Goal: Check status: Check status

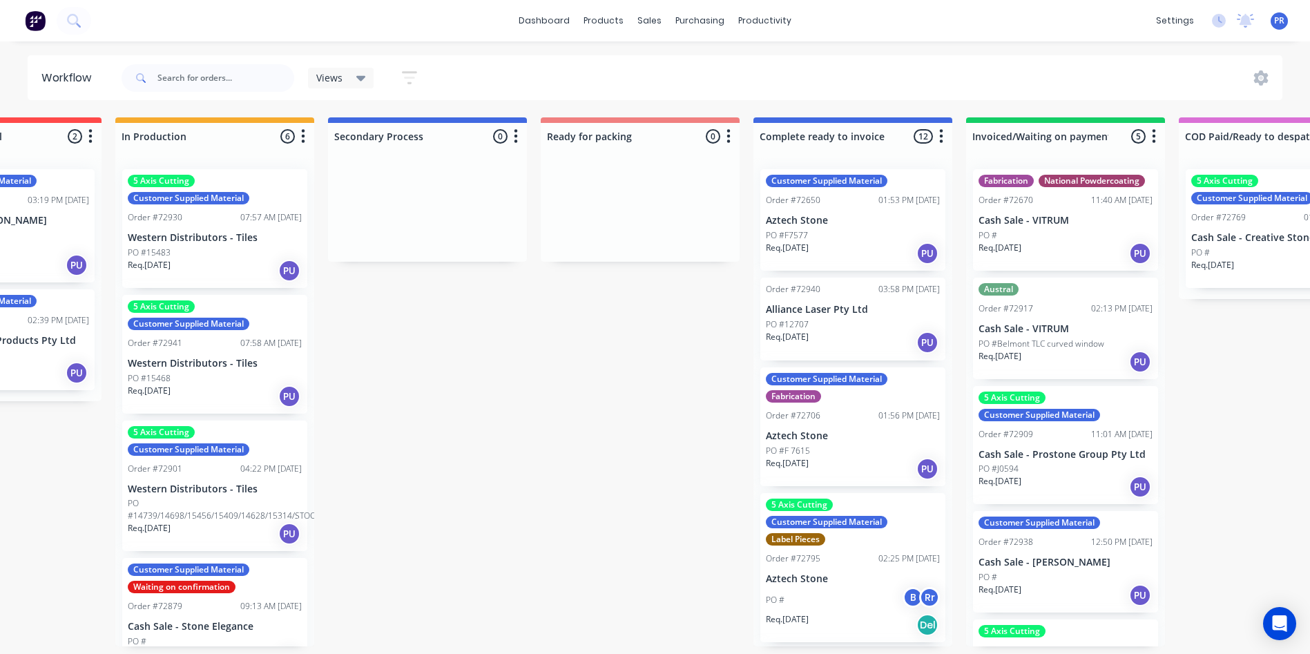
scroll to position [0, 552]
click at [858, 327] on div "PO #12707" at bounding box center [853, 324] width 174 height 12
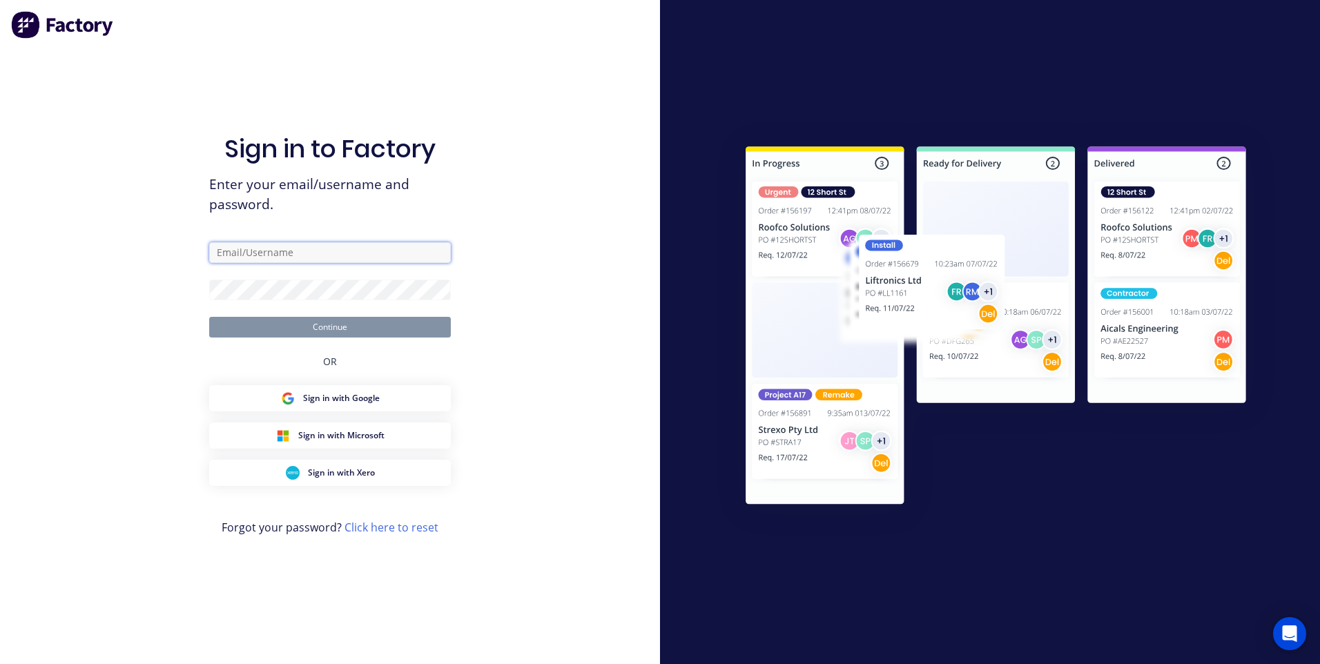
type input "[PERSON_NAME][EMAIL_ADDRESS][DOMAIN_NAME][PERSON_NAME]"
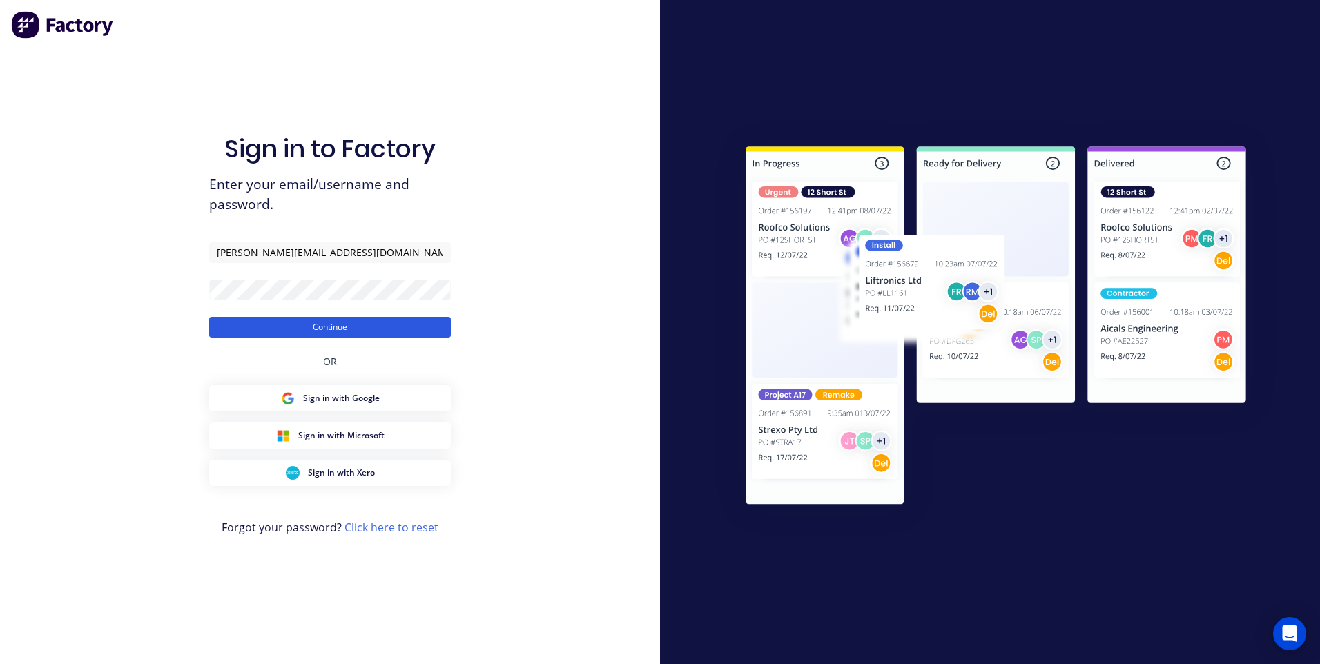
click at [327, 328] on button "Continue" at bounding box center [330, 327] width 242 height 21
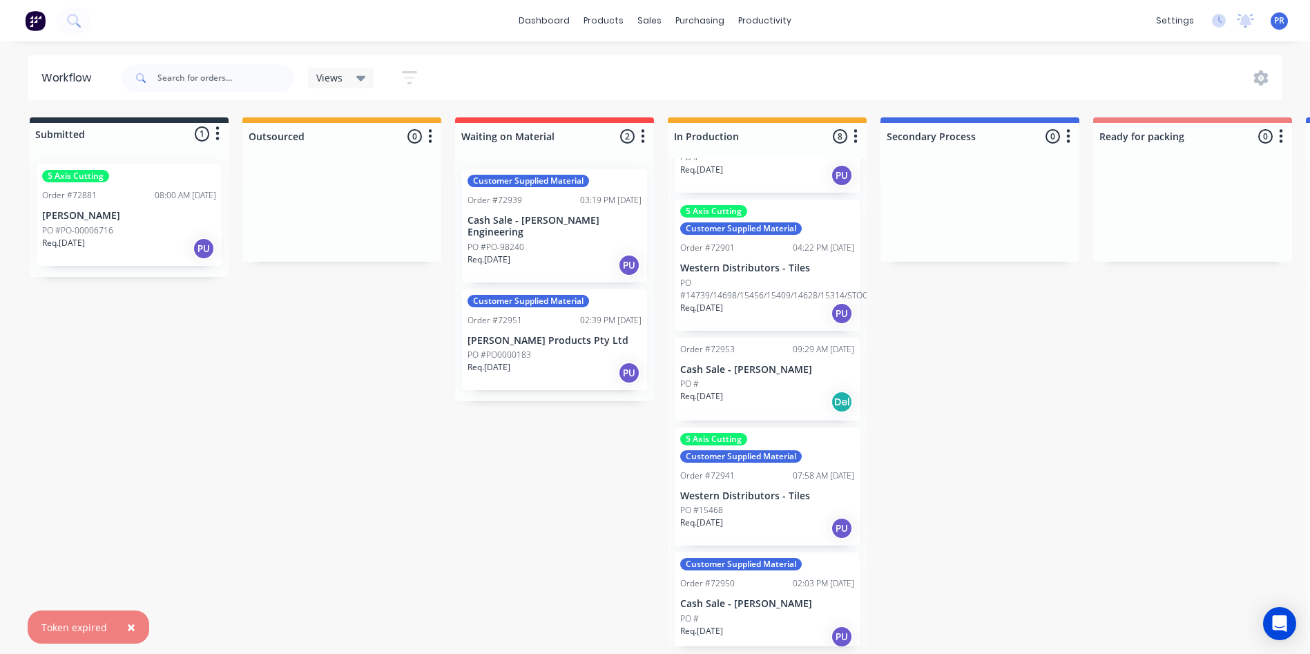
scroll to position [69, 0]
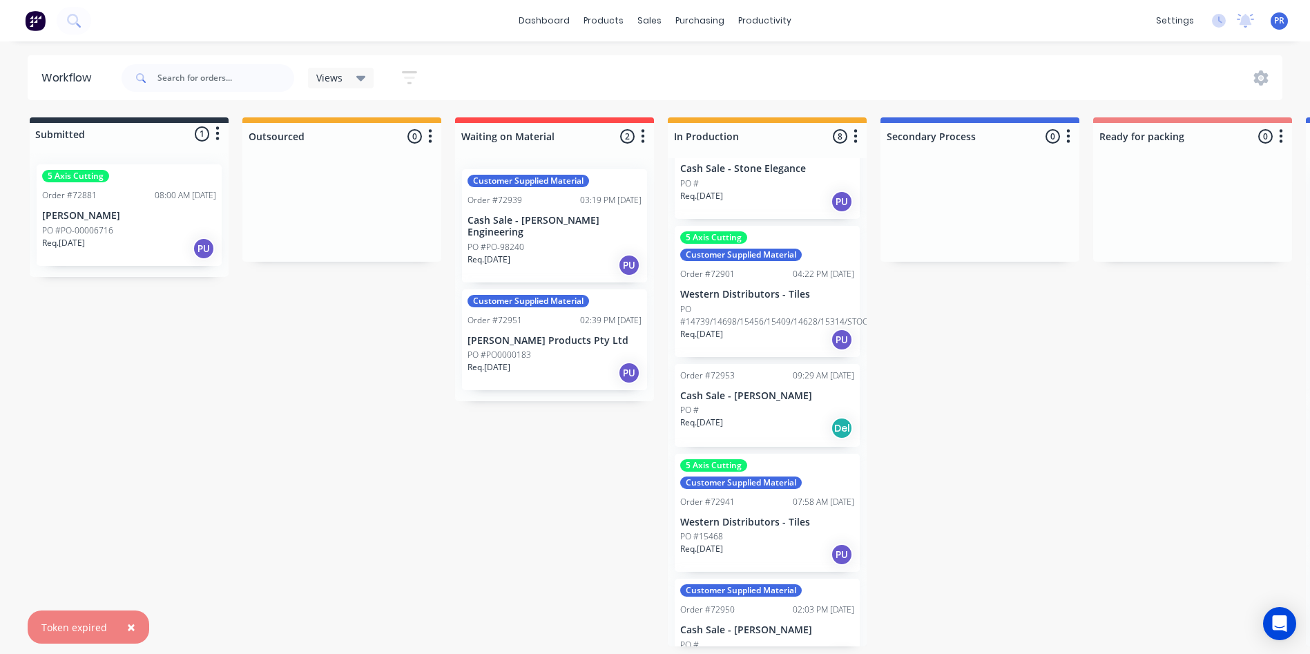
click at [746, 397] on p "Cash Sale - [PERSON_NAME]" at bounding box center [767, 396] width 174 height 12
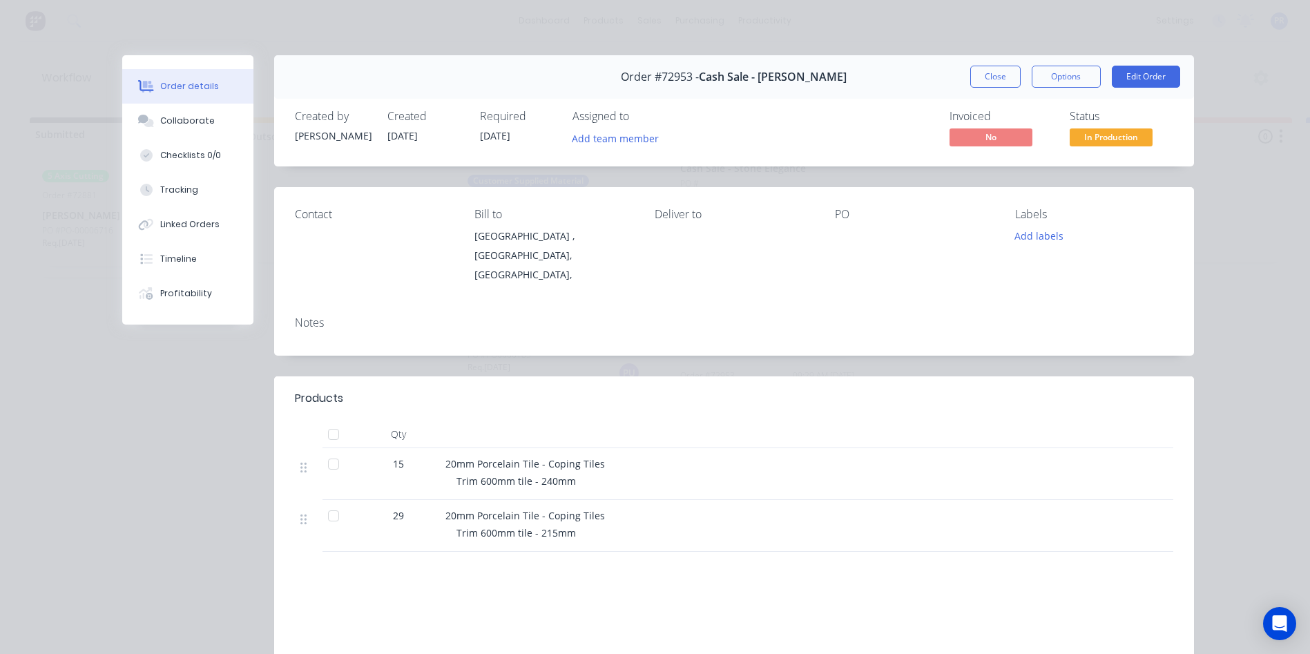
click at [988, 407] on div "Products Qty 15 20mm Porcelain Tile - Coping Tiles Trim 600mm tile - 240mm 29 2…" at bounding box center [734, 463] width 920 height 175
click at [1006, 77] on button "Close" at bounding box center [995, 77] width 50 height 22
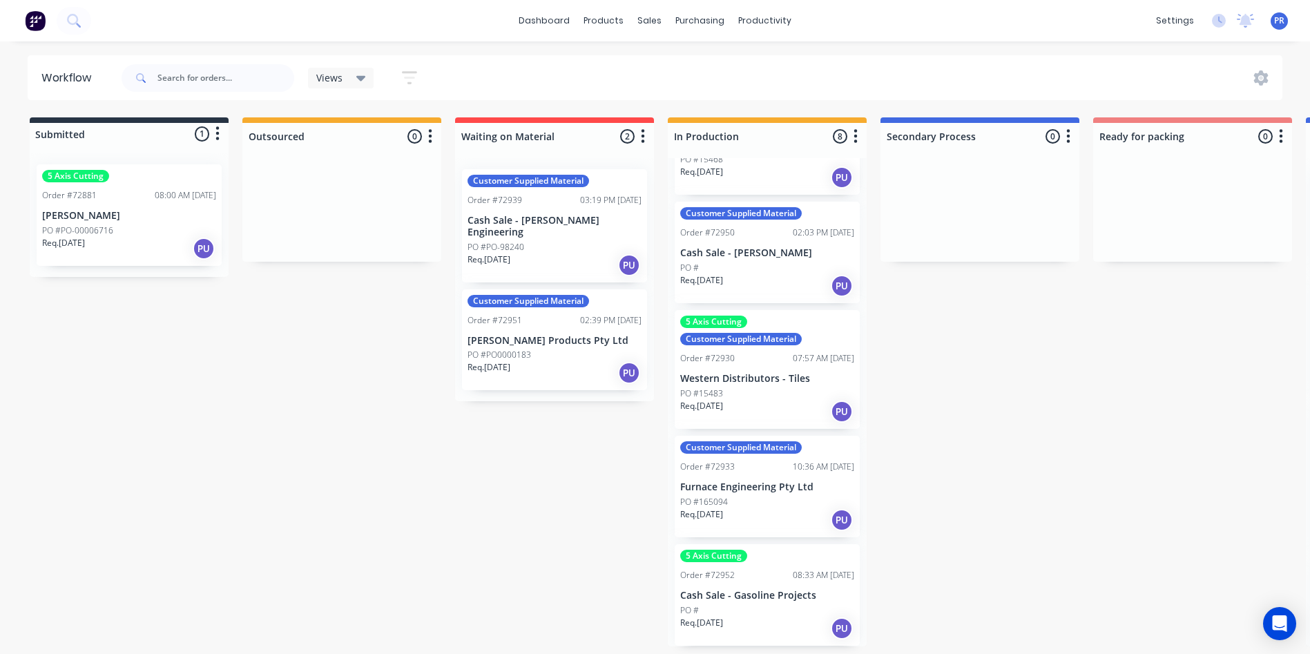
scroll to position [3, 0]
click at [789, 616] on div "Req. [DATE] PU" at bounding box center [767, 627] width 174 height 23
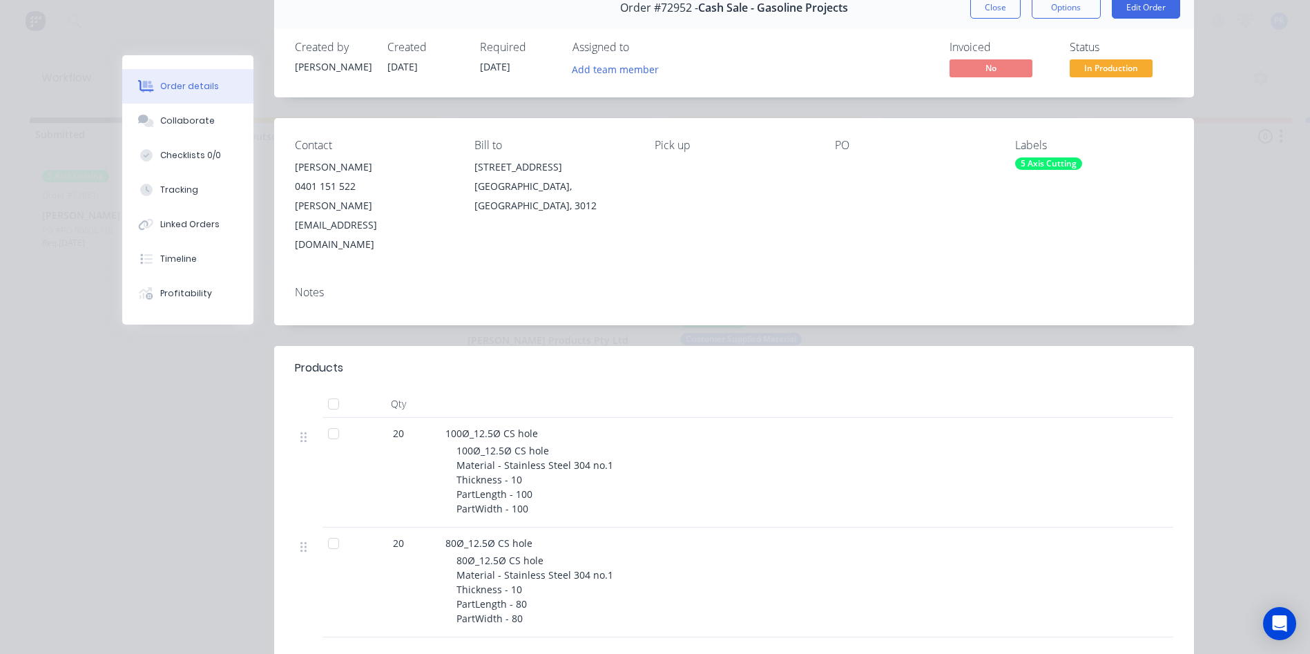
scroll to position [0, 0]
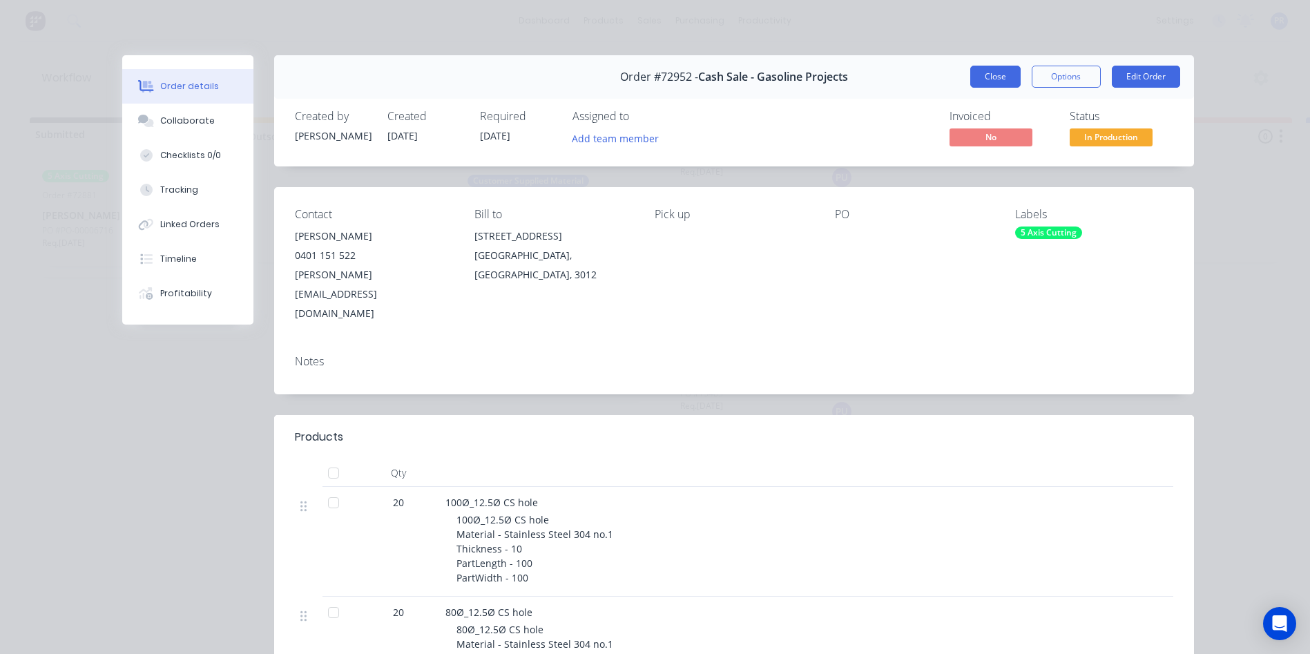
click at [971, 75] on button "Close" at bounding box center [995, 77] width 50 height 22
